Goal: Find specific page/section: Find specific page/section

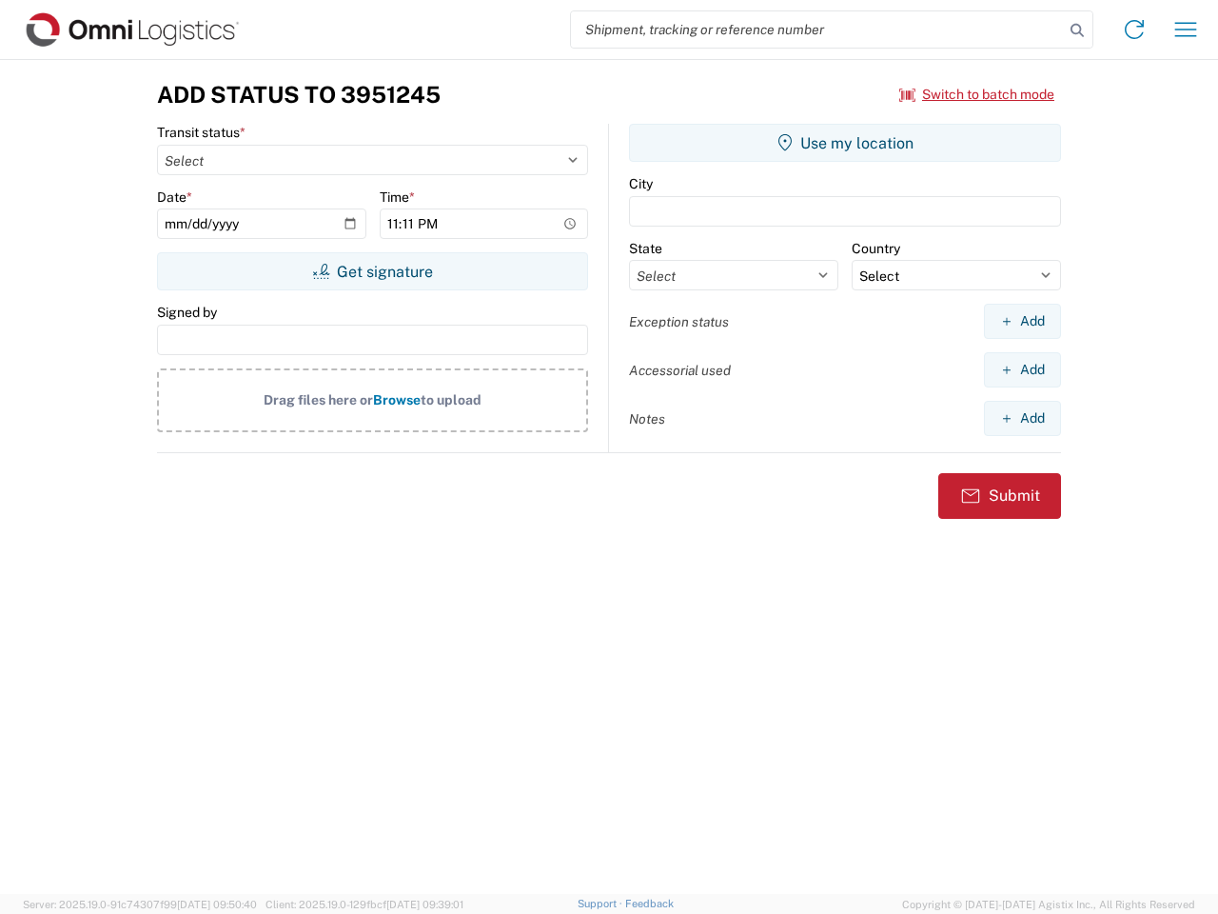
click at [817, 30] on input "search" at bounding box center [817, 29] width 493 height 36
click at [1077, 30] on icon at bounding box center [1077, 30] width 27 height 27
click at [1134, 30] on icon at bounding box center [1134, 29] width 30 height 30
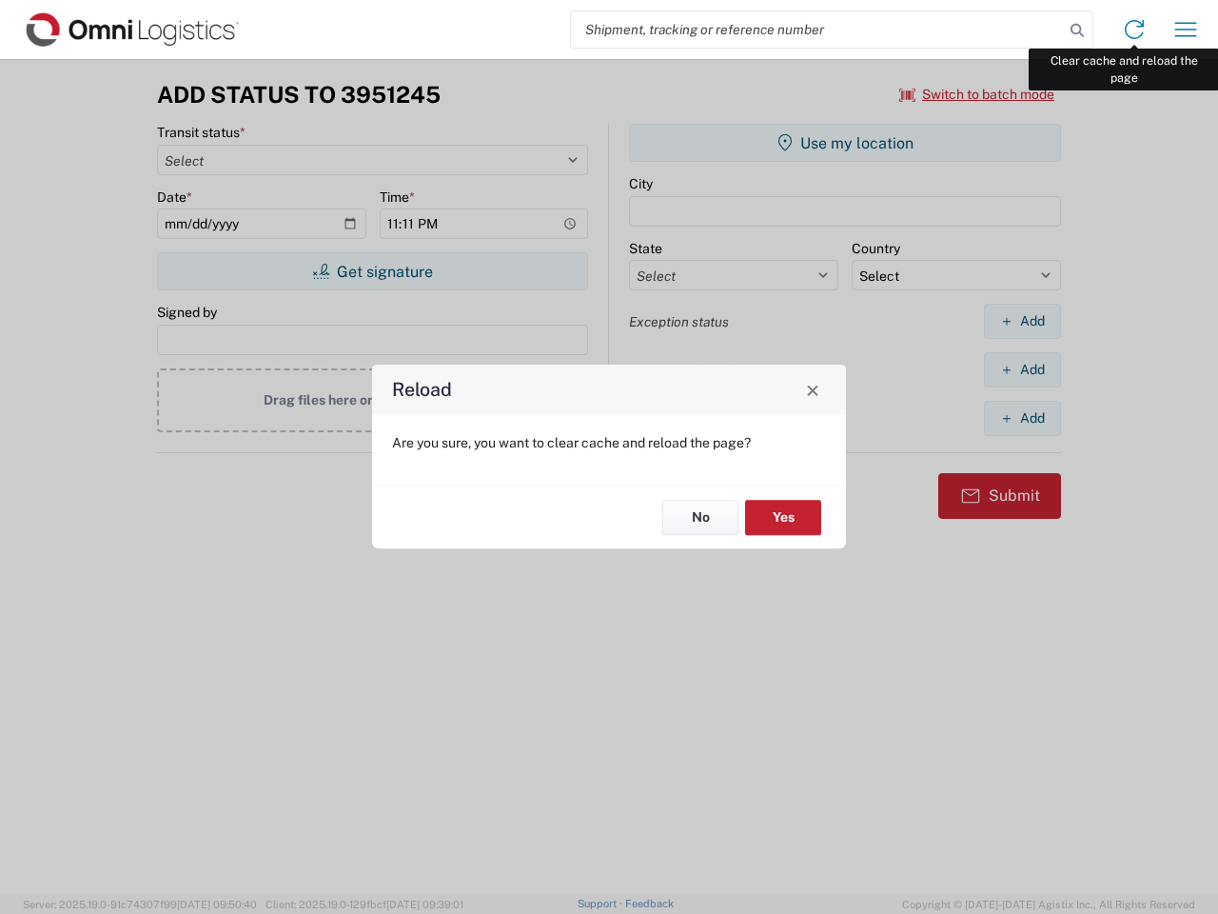
click at [1186, 30] on div "Reload Are you sure, you want to clear cache and reload the page? No Yes" at bounding box center [609, 457] width 1218 height 914
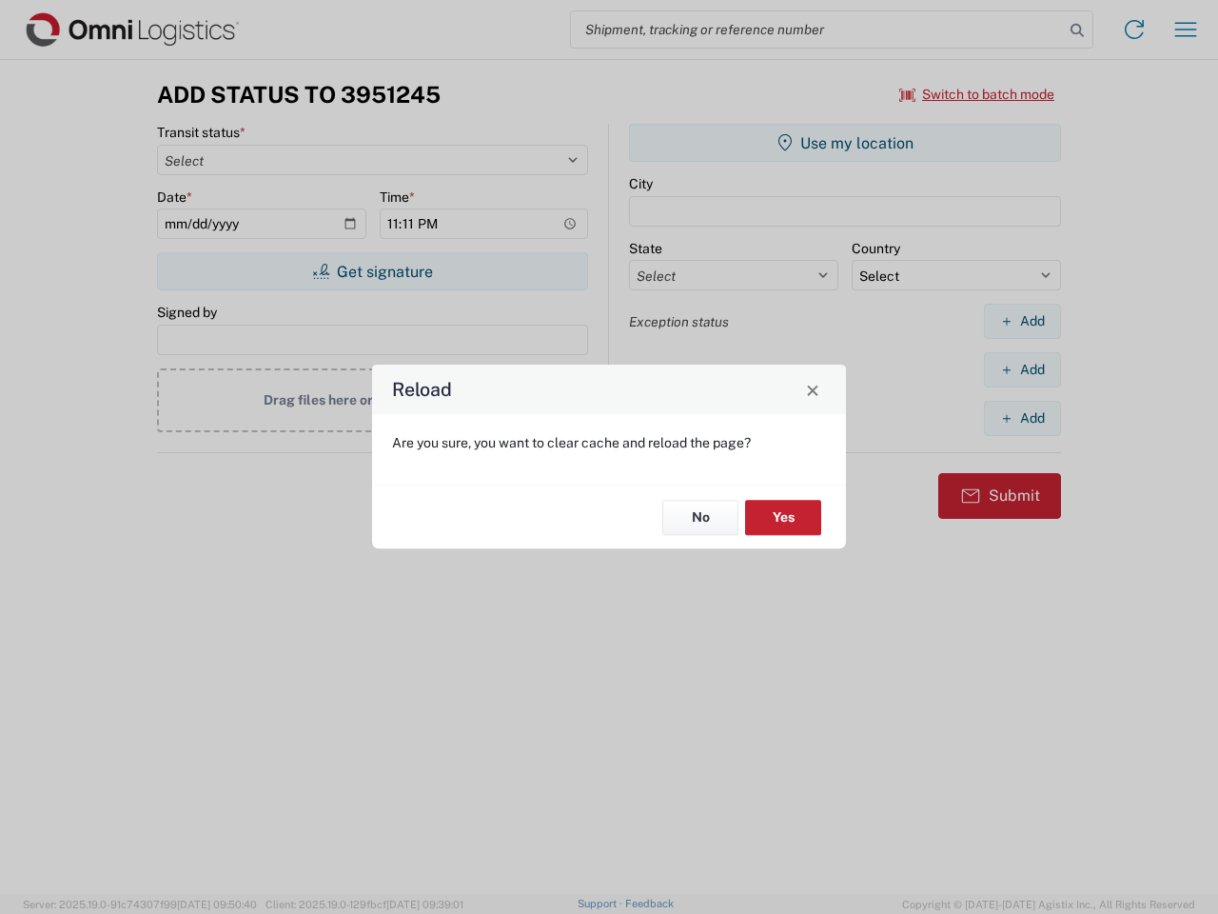
click at [977, 94] on div "Reload Are you sure, you want to clear cache and reload the page? No Yes" at bounding box center [609, 457] width 1218 height 914
click at [372, 271] on div "Reload Are you sure, you want to clear cache and reload the page? No Yes" at bounding box center [609, 457] width 1218 height 914
click at [845, 143] on div "Reload Are you sure, you want to clear cache and reload the page? No Yes" at bounding box center [609, 457] width 1218 height 914
click at [1022, 321] on div "Reload Are you sure, you want to clear cache and reload the page? No Yes" at bounding box center [609, 457] width 1218 height 914
click at [1022, 369] on div "Reload Are you sure, you want to clear cache and reload the page? No Yes" at bounding box center [609, 457] width 1218 height 914
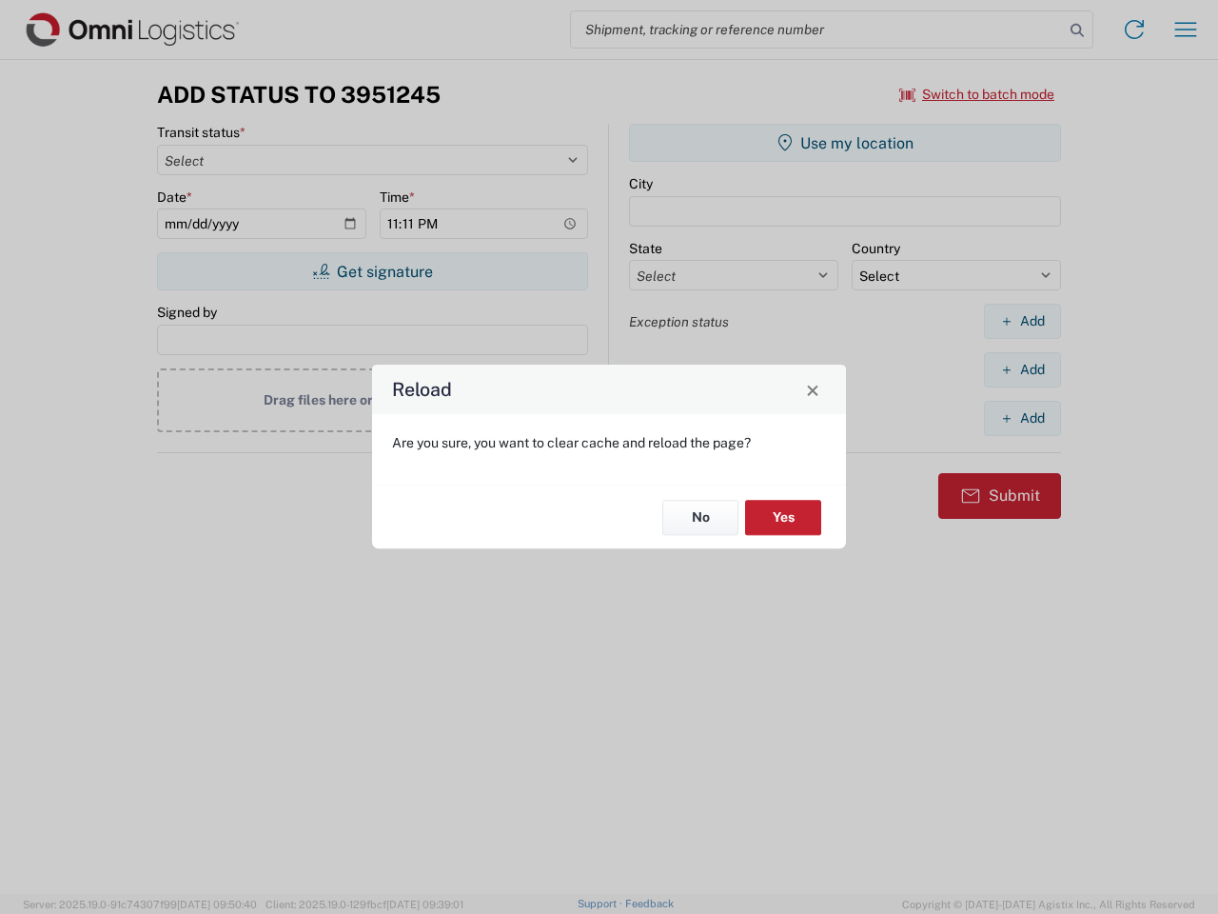
click at [1022, 418] on div "Reload Are you sure, you want to clear cache and reload the page? No Yes" at bounding box center [609, 457] width 1218 height 914
